Goal: Answer question/provide support: Share knowledge or assist other users

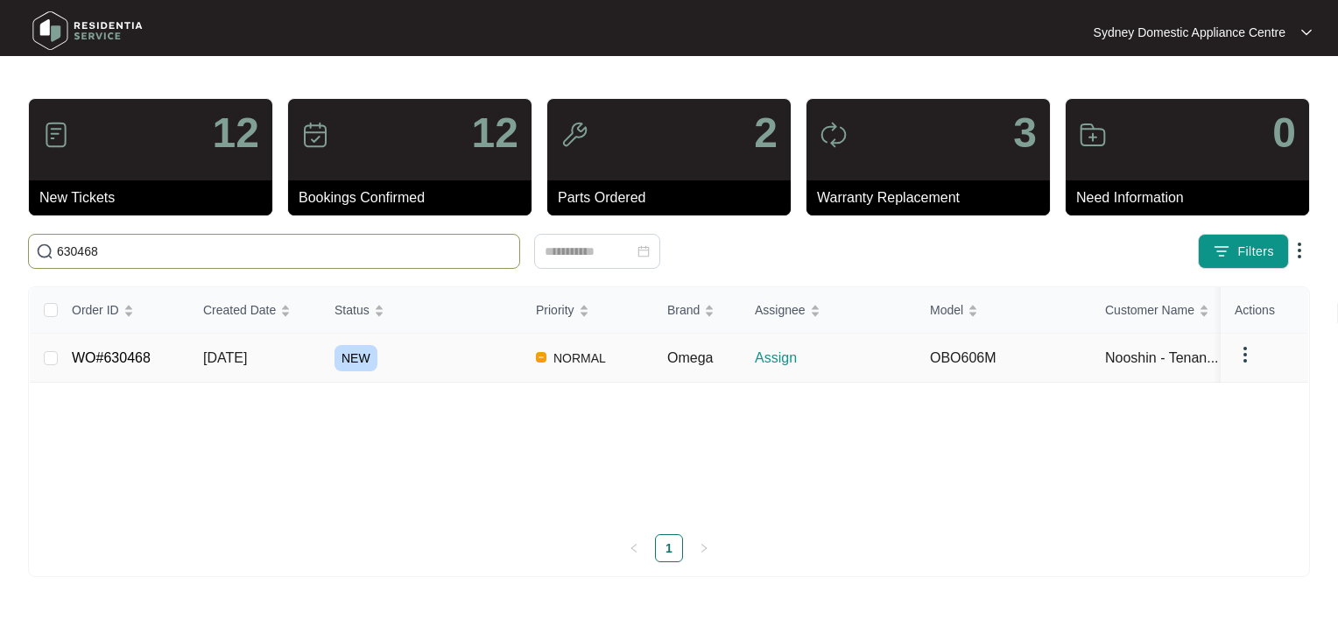
type input "630468"
click at [426, 372] on td "NEW" at bounding box center [420, 358] width 201 height 49
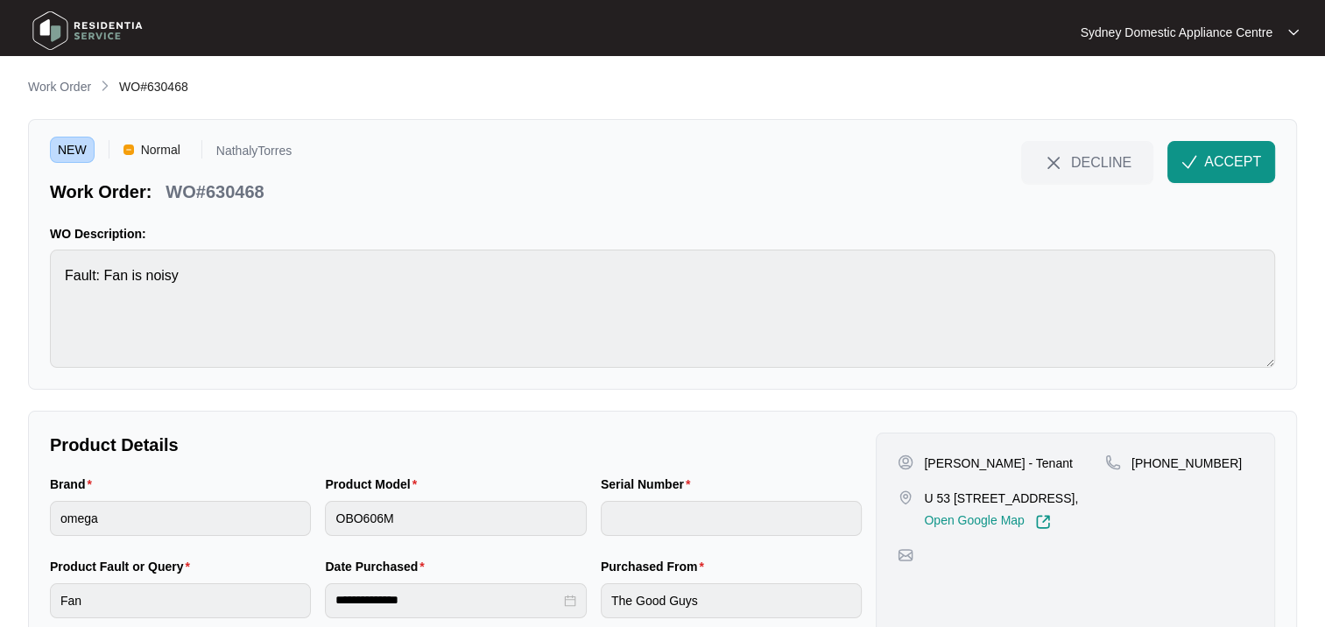
click at [1234, 157] on span "ACCEPT" at bounding box center [1232, 161] width 57 height 21
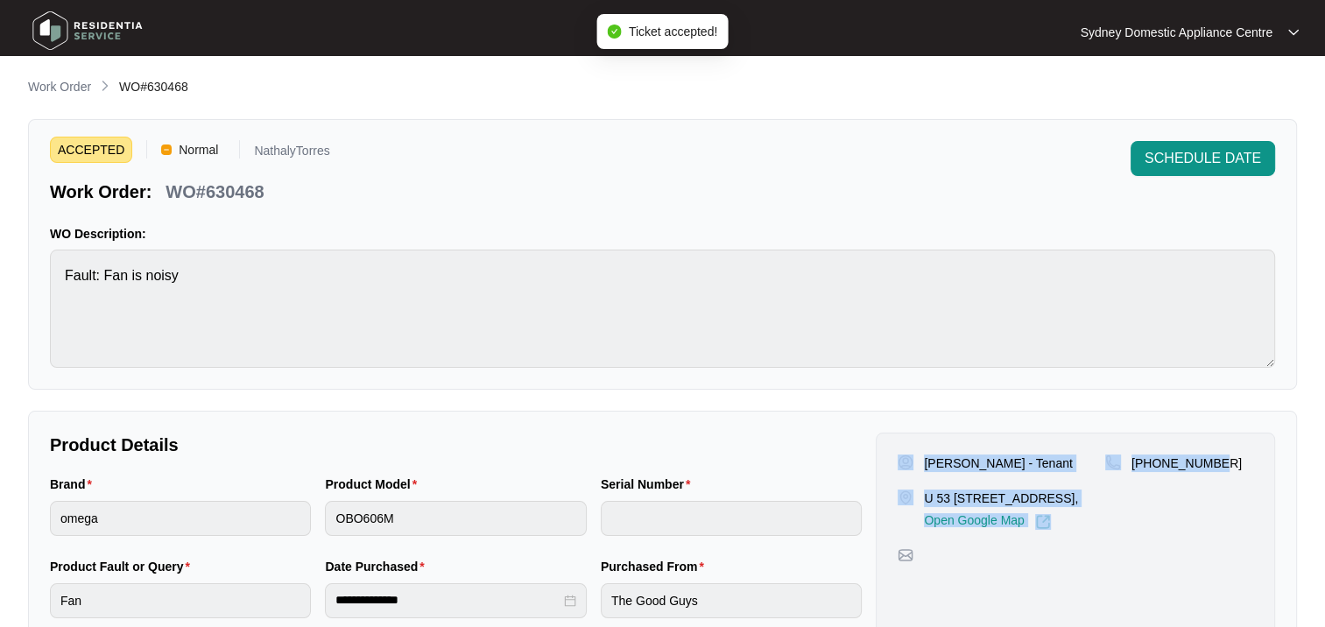
drag, startPoint x: 900, startPoint y: 437, endPoint x: 1216, endPoint y: 527, distance: 328.7
click at [1216, 527] on div "[PERSON_NAME] - Tenant U [STREET_ADDRESS], Open Google Map [PHONE_NUMBER]" at bounding box center [1075, 536] width 399 height 207
copy div "[PERSON_NAME] - Tenant U [STREET_ADDRESS], Open Google Map [PHONE_NUMBER]"
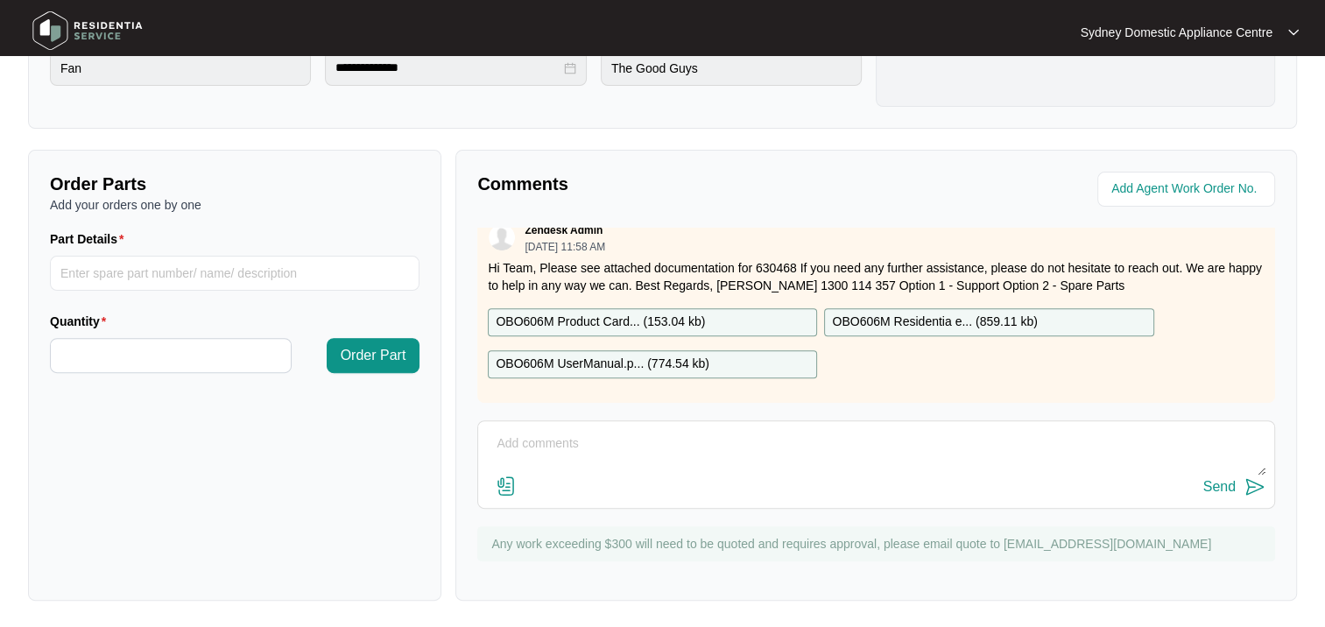
scroll to position [28, 0]
click at [606, 456] on textarea at bounding box center [876, 453] width 778 height 46
type textarea "Do you have landlord or agent details please?"
click at [1211, 489] on div "Send" at bounding box center [1219, 487] width 32 height 16
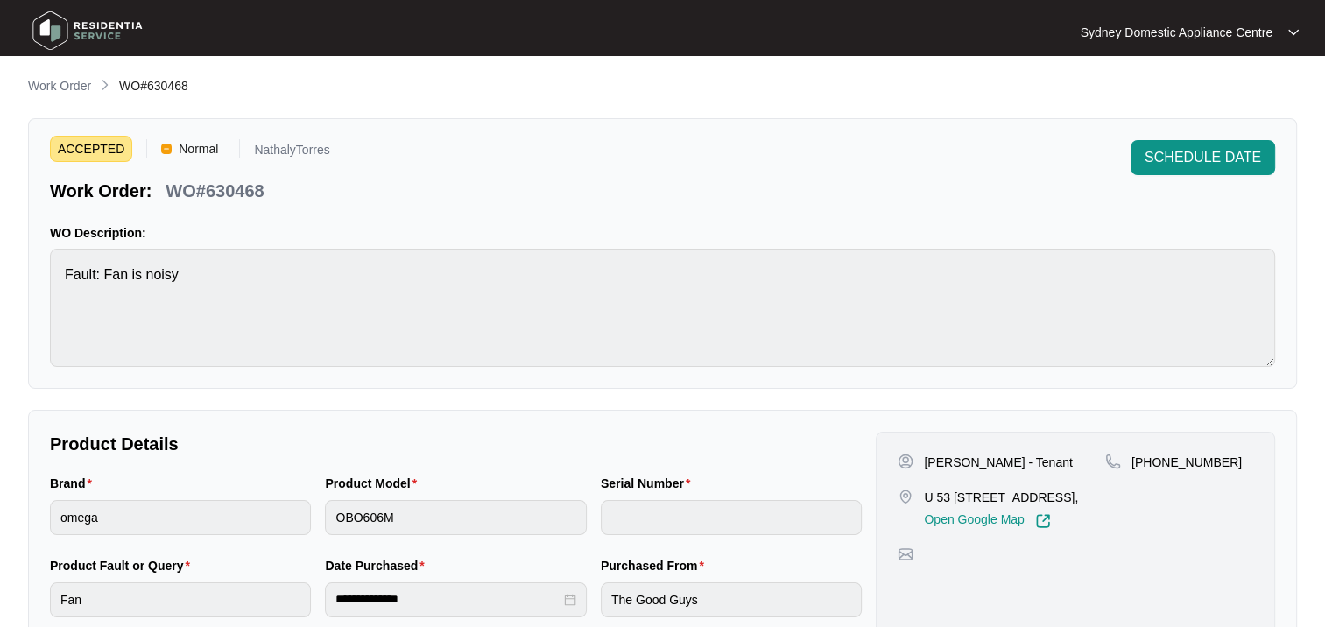
scroll to position [0, 0]
click at [0, 281] on html "**********" at bounding box center [662, 580] width 1325 height 1161
click at [193, 517] on div "Brand omega Product Model OBO606M Serial Number" at bounding box center [456, 516] width 826 height 82
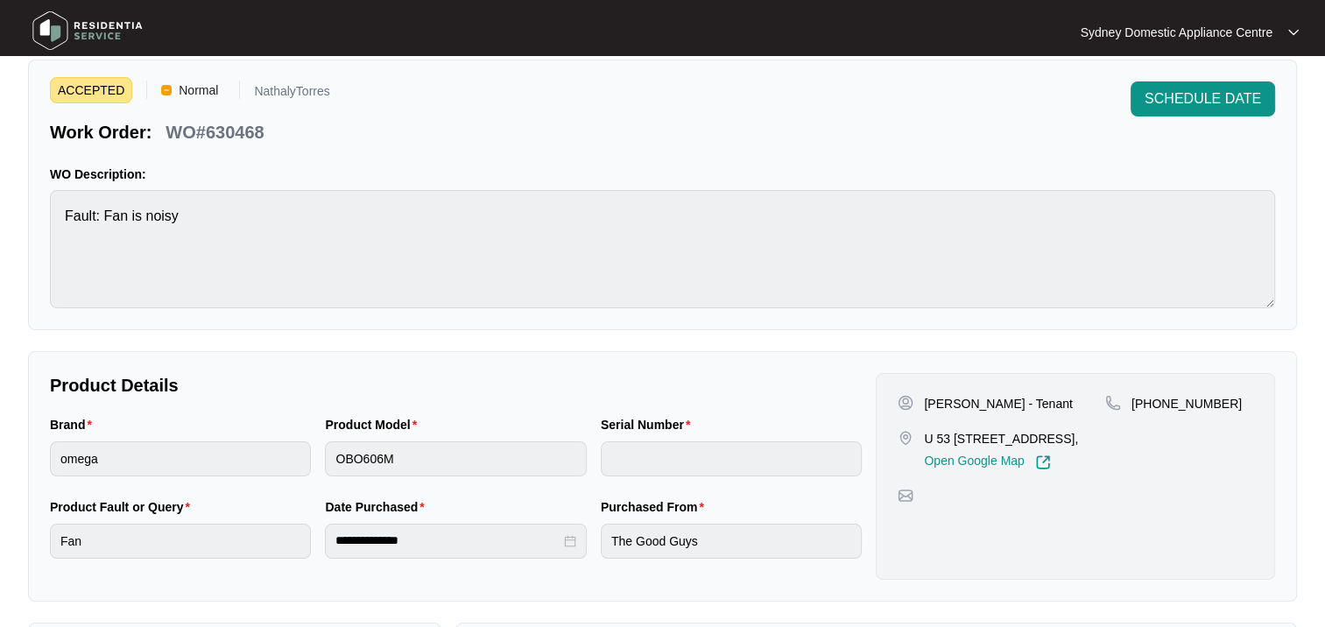
scroll to position [88, 0]
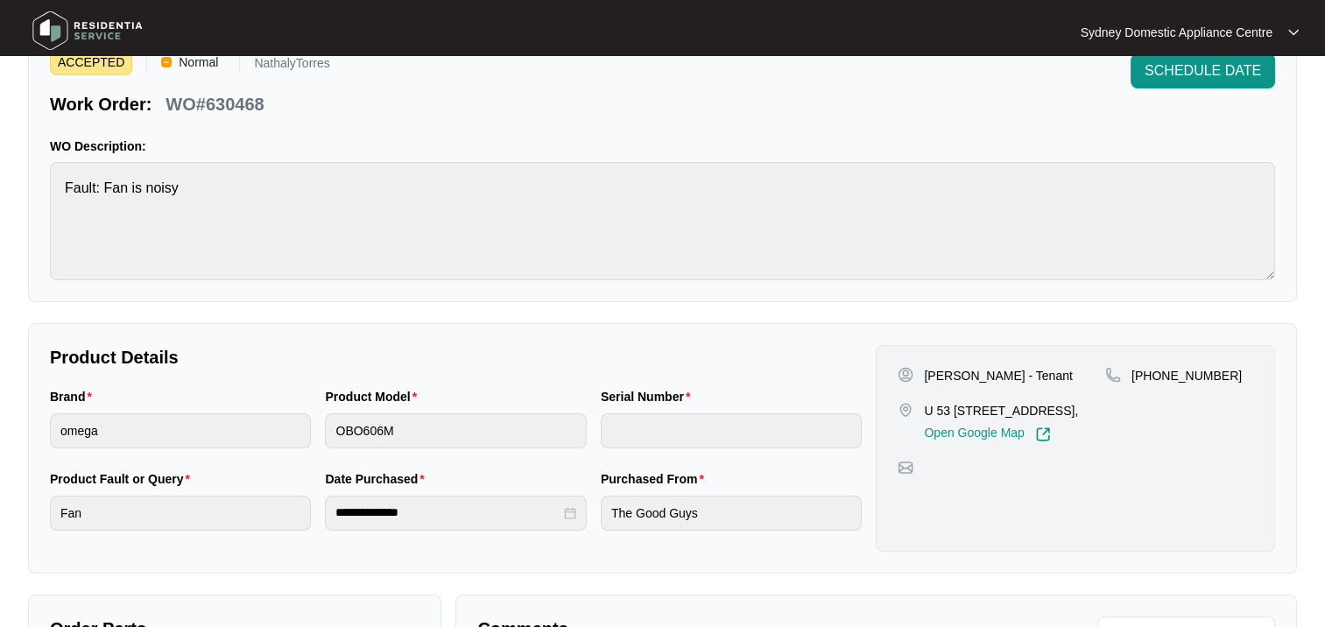
click at [280, 514] on div "**********" at bounding box center [456, 510] width 826 height 82
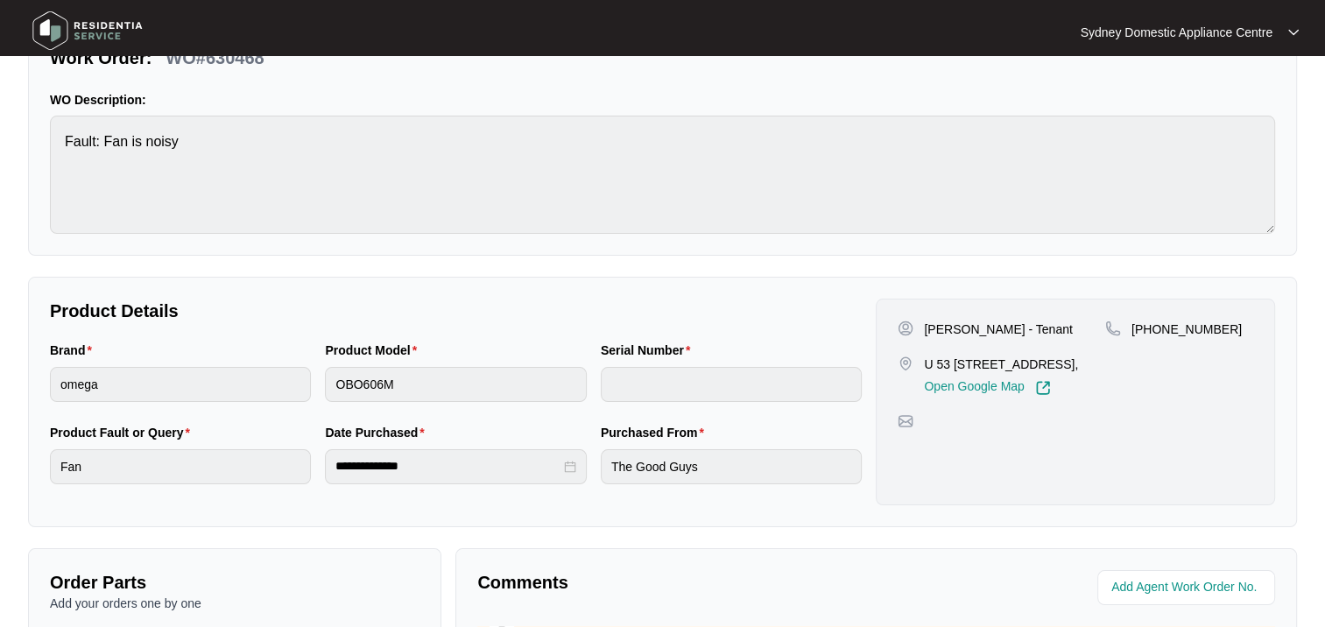
scroll to position [0, 0]
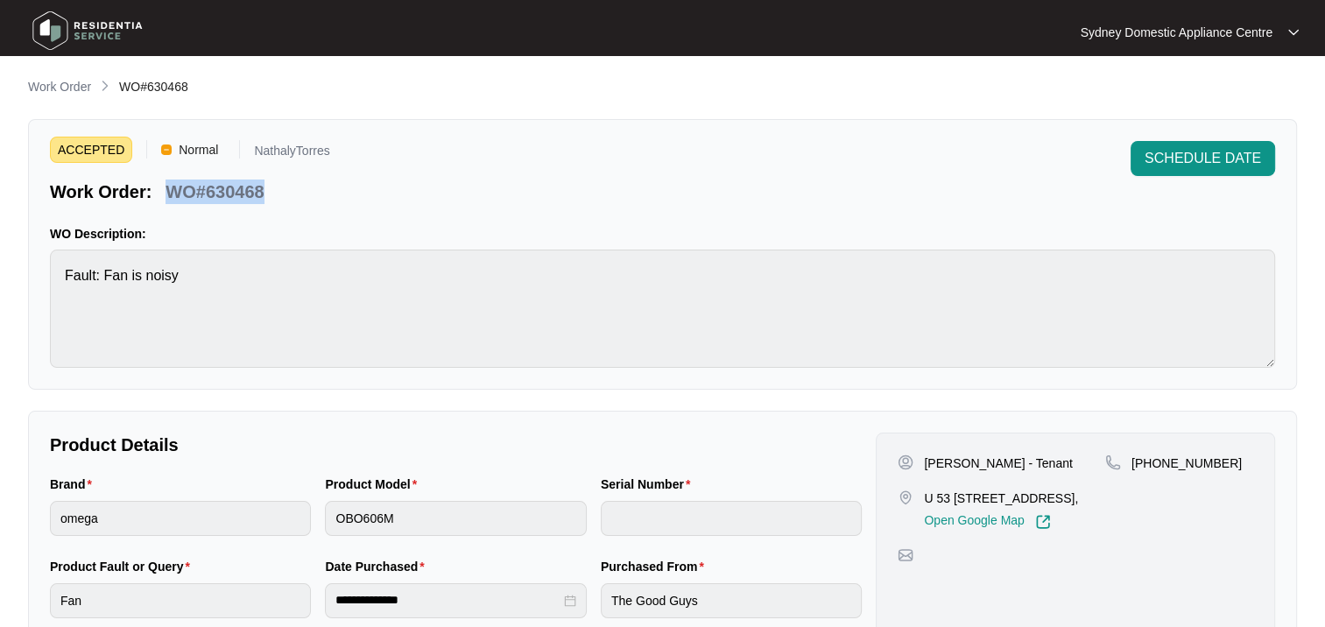
drag, startPoint x: 292, startPoint y: 186, endPoint x: 160, endPoint y: 186, distance: 132.2
click at [160, 186] on div "Work Order: WO#630468" at bounding box center [190, 188] width 280 height 31
copy p "WO#630468"
